Goal: Find specific page/section: Find specific page/section

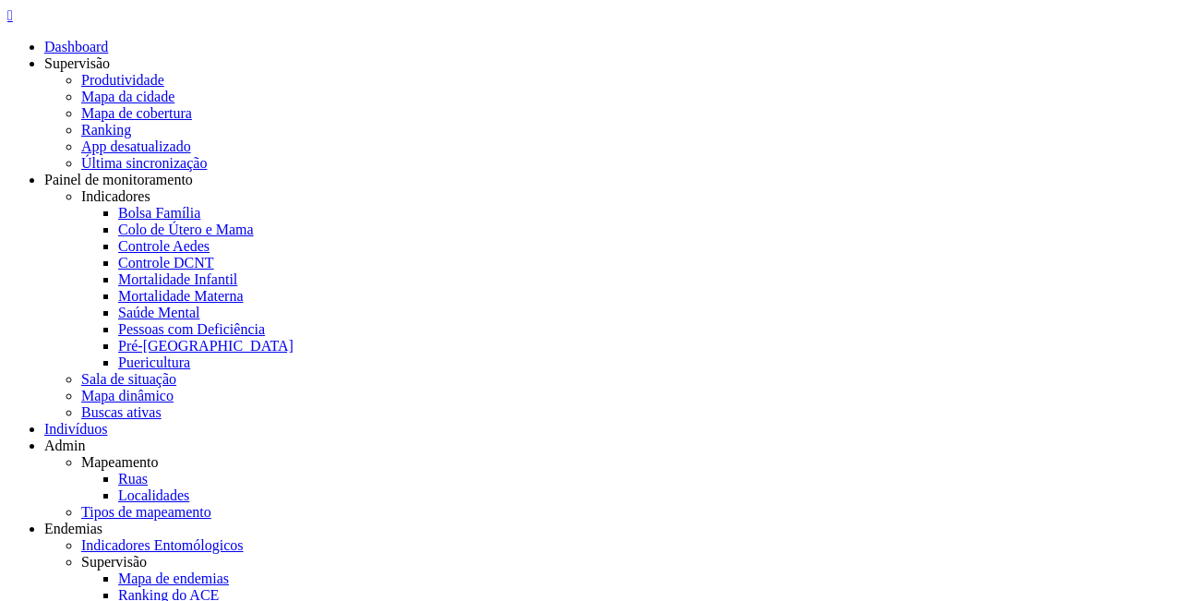
click at [0, 0] on div "Todas UBS" at bounding box center [0, 0] width 0 height 0
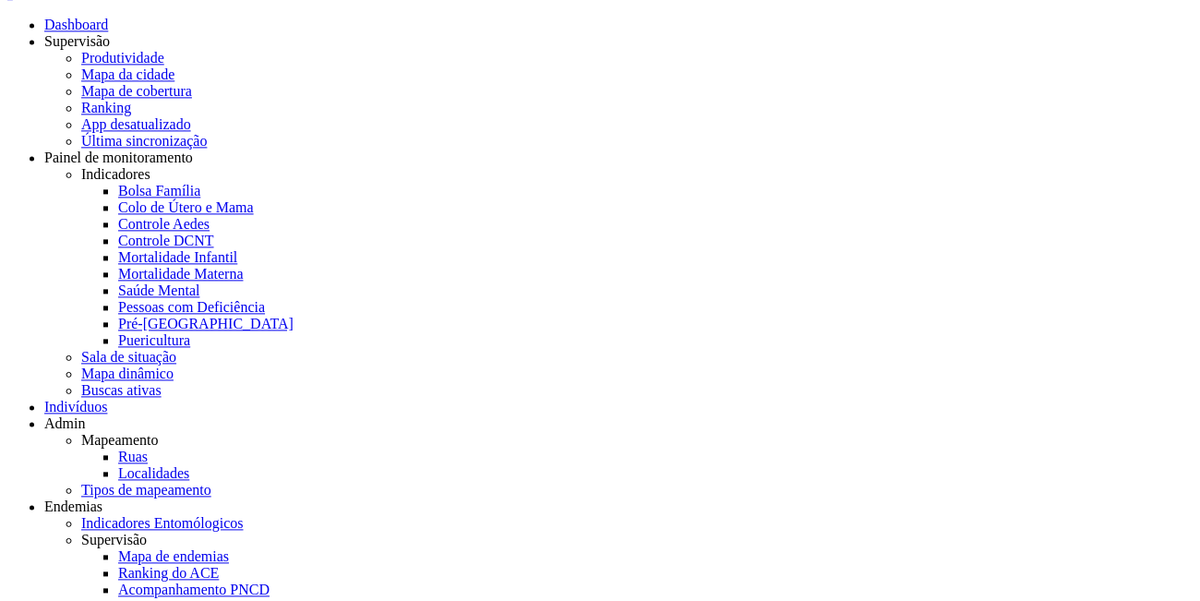
scroll to position [0, 0]
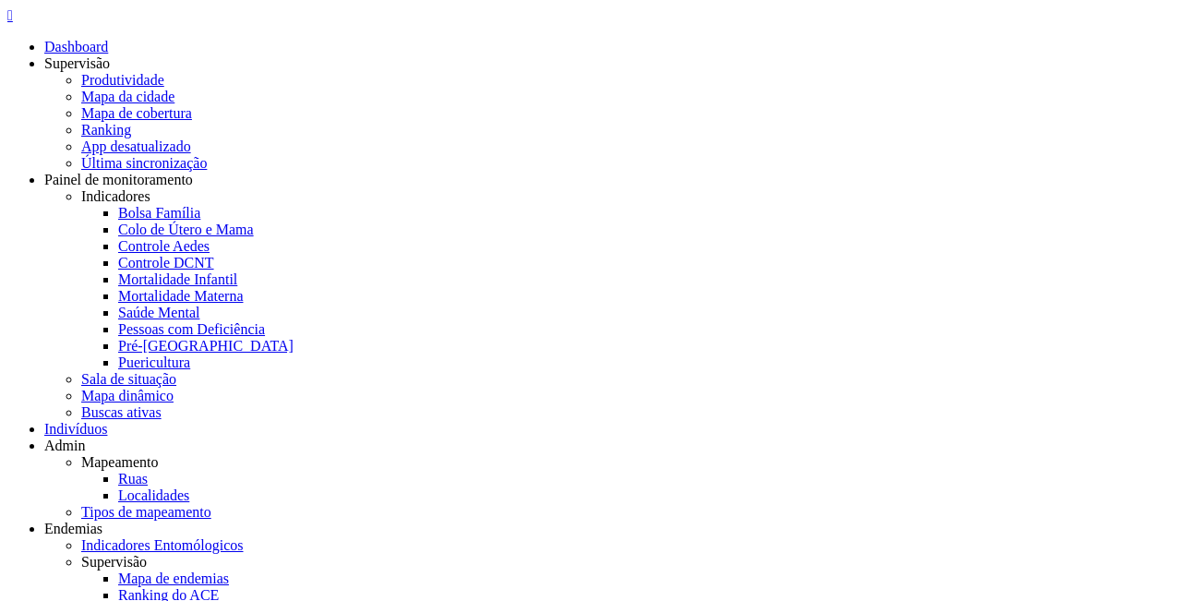
click at [0, 0] on button "Filtrar" at bounding box center [0, 0] width 0 height 0
